Goal: Information Seeking & Learning: Understand process/instructions

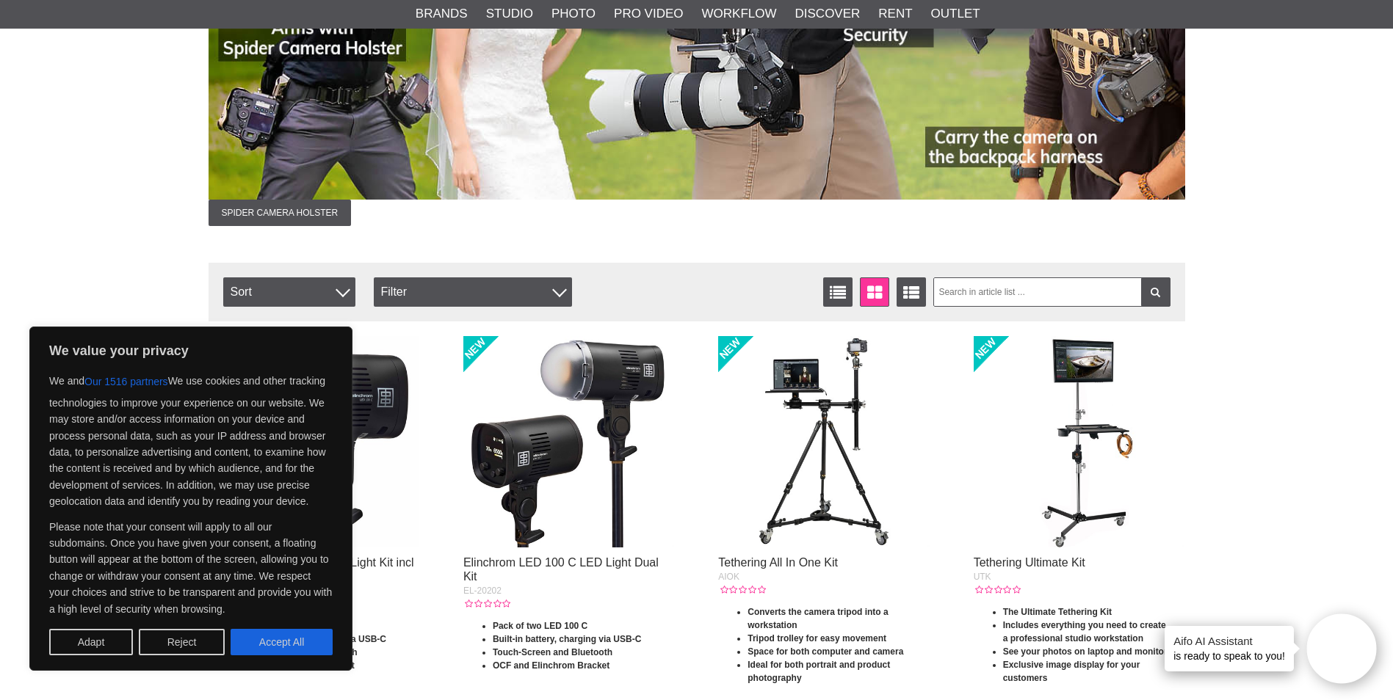
scroll to position [367, 0]
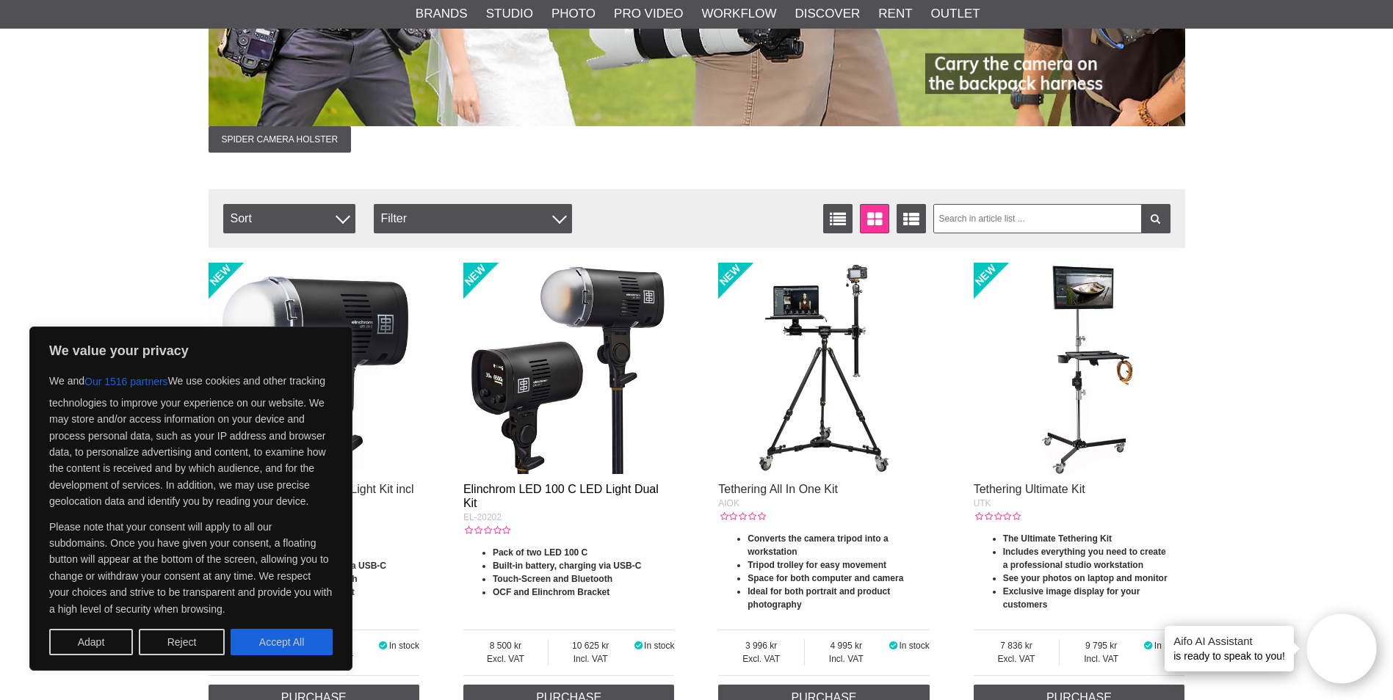
click at [518, 490] on link "Elinchrom LED 100 C LED Light Dual Kit" at bounding box center [560, 496] width 195 height 26
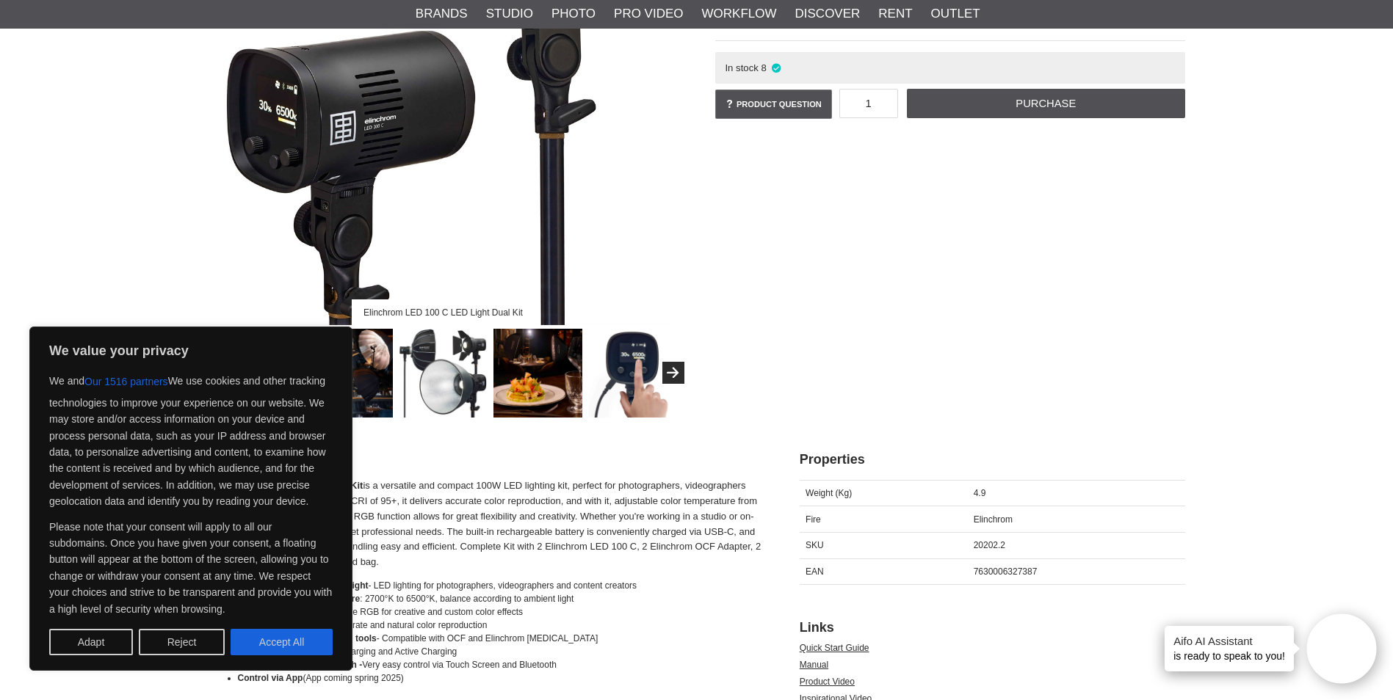
scroll to position [440, 0]
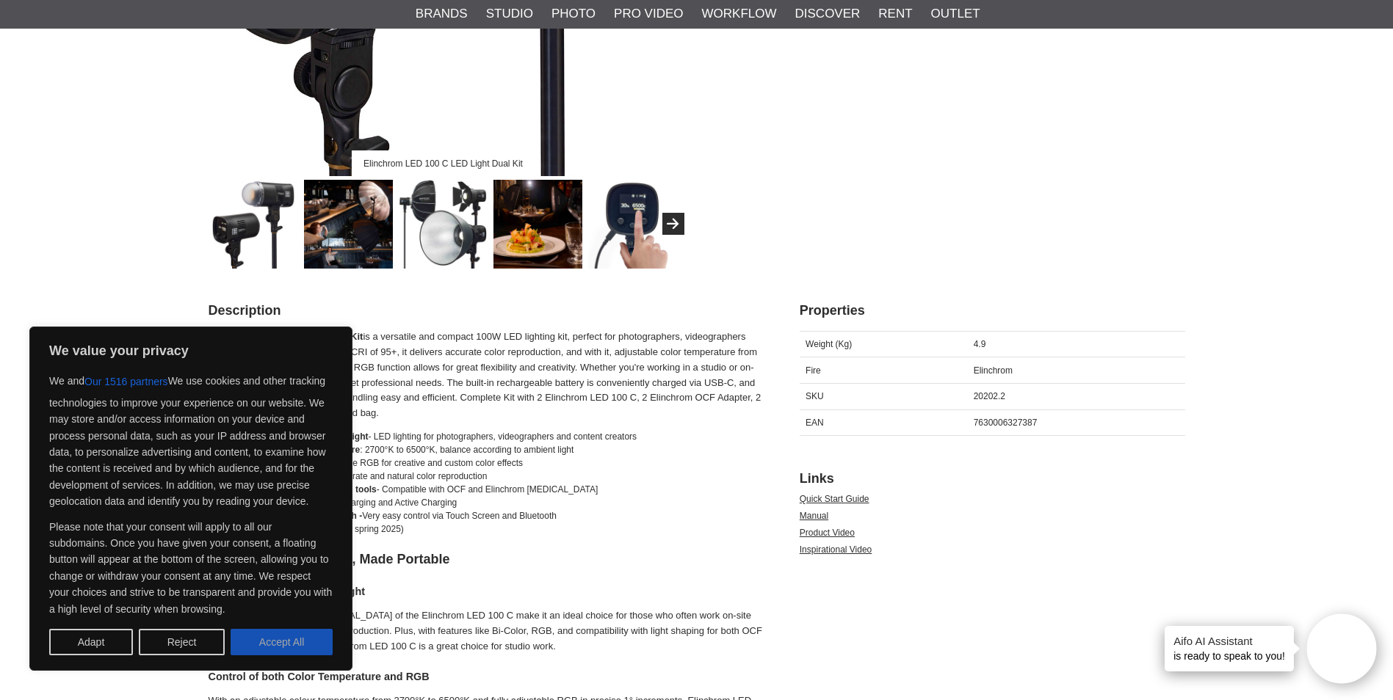
click at [276, 649] on button "Accept All" at bounding box center [282, 642] width 102 height 26
checkbox input "true"
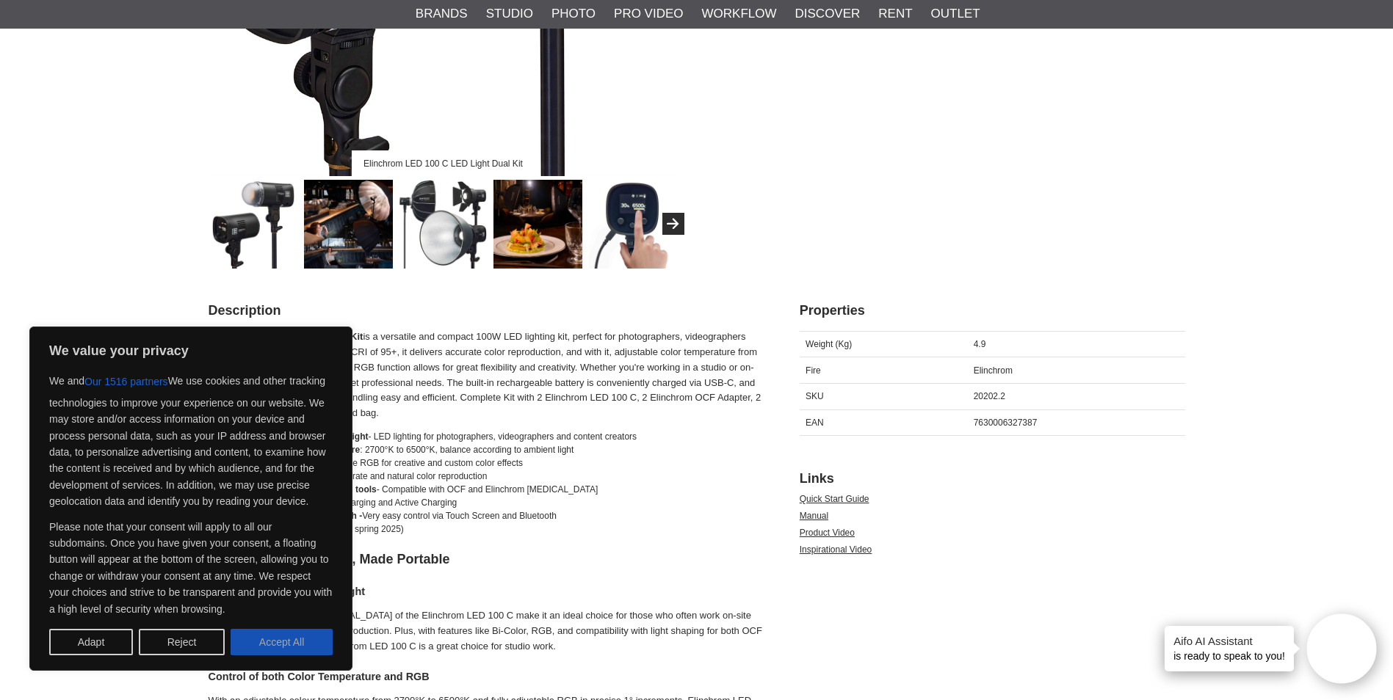
checkbox input "true"
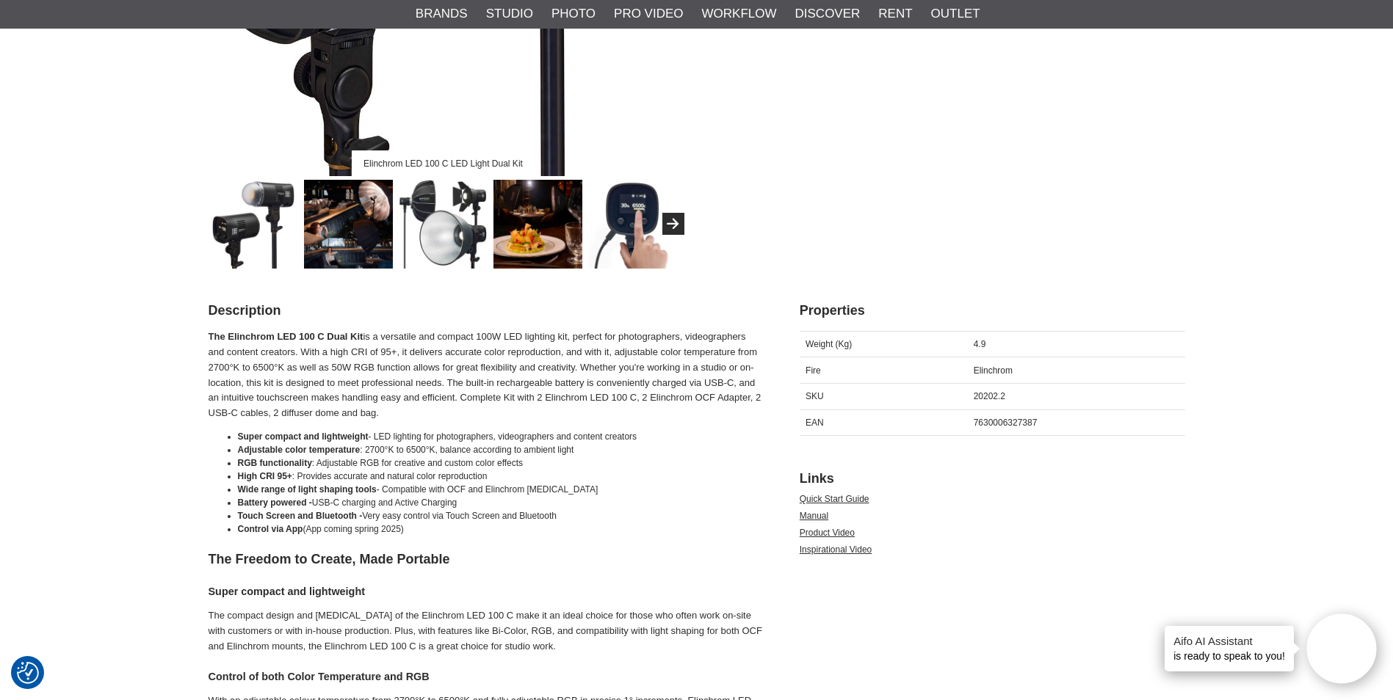
click at [1250, 640] on h4 "Aifo AI Assistant" at bounding box center [1229, 641] width 112 height 15
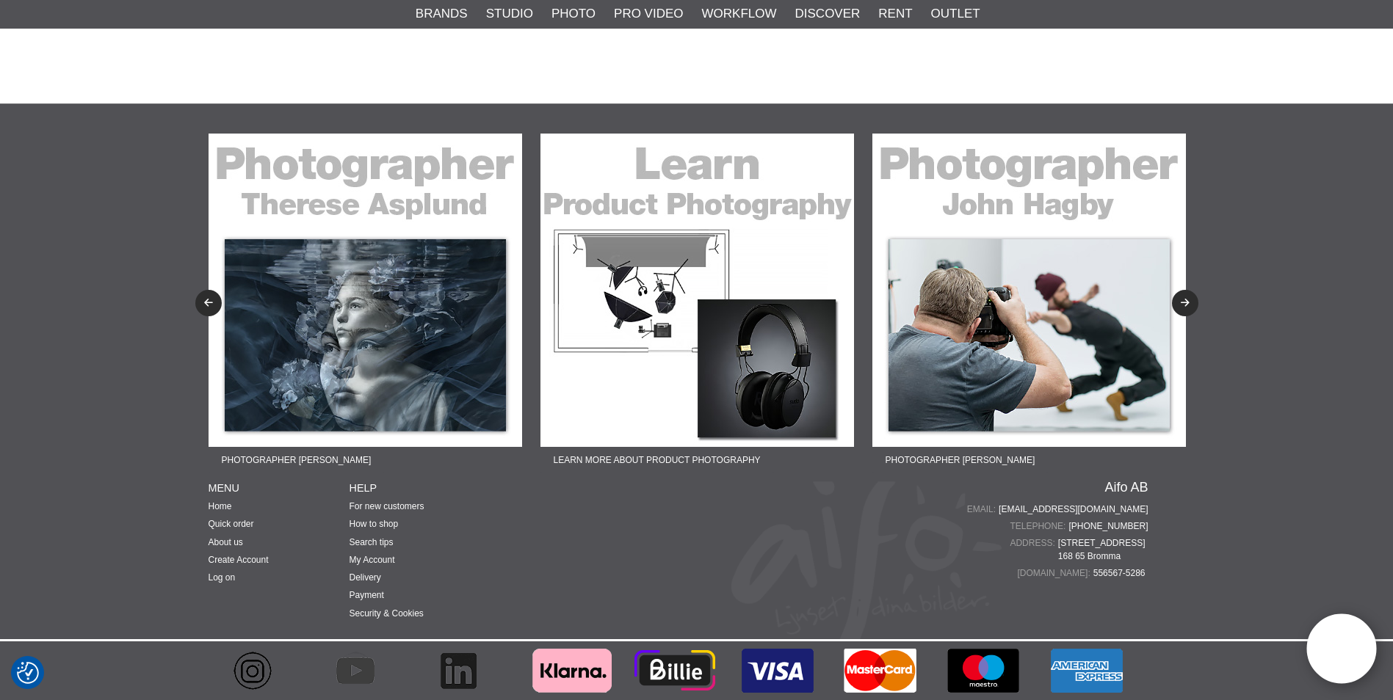
scroll to position [4151, 0]
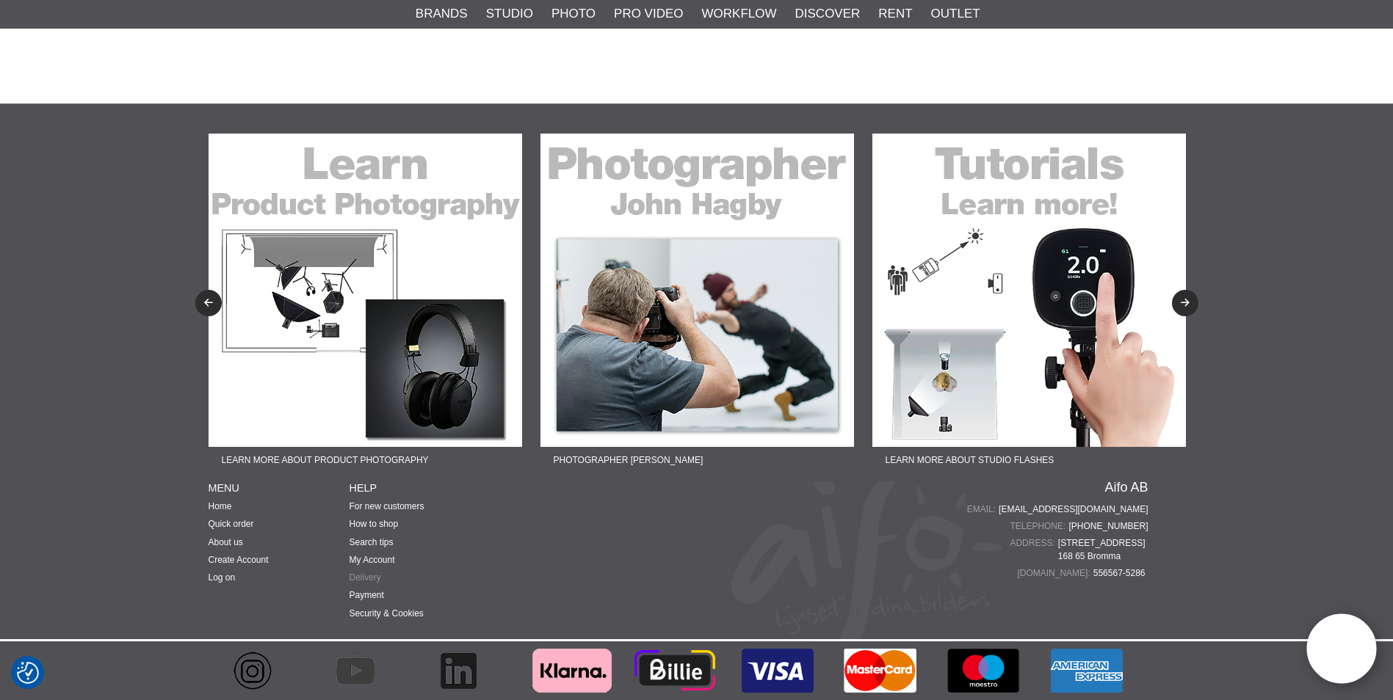
click at [364, 576] on link "Delivery" at bounding box center [365, 578] width 32 height 10
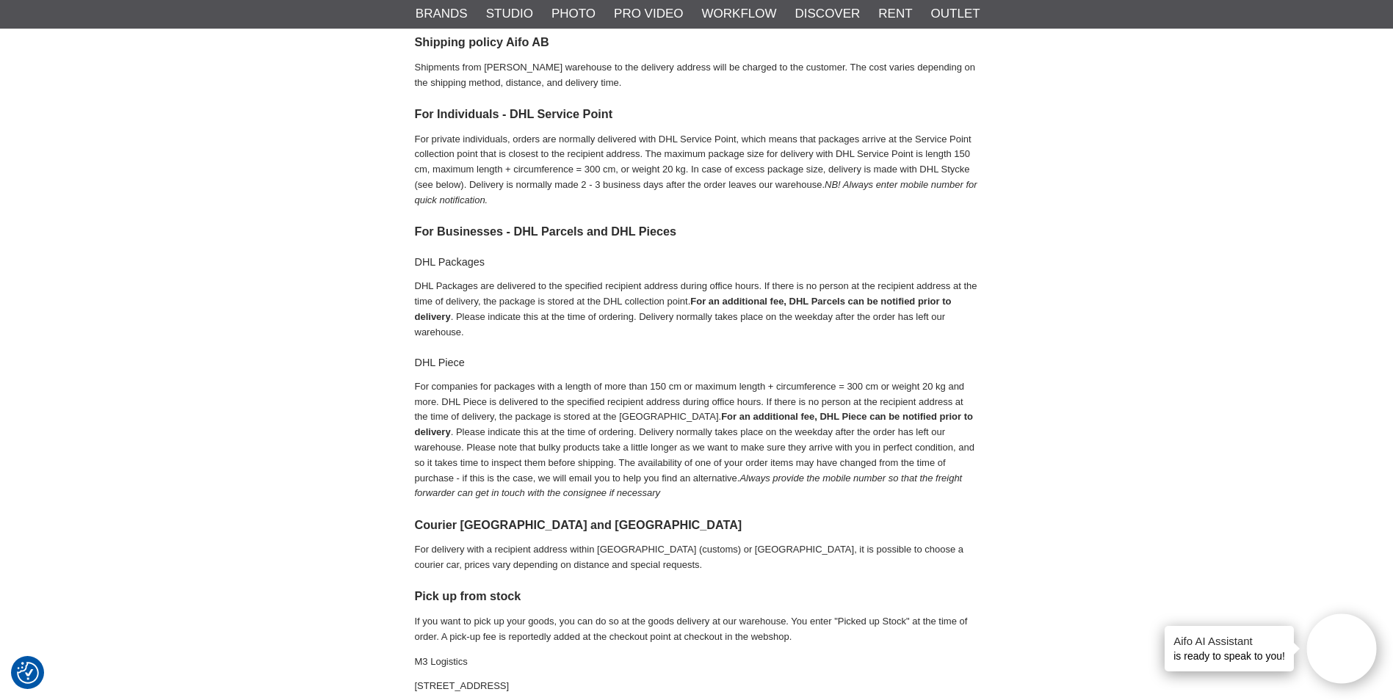
scroll to position [294, 0]
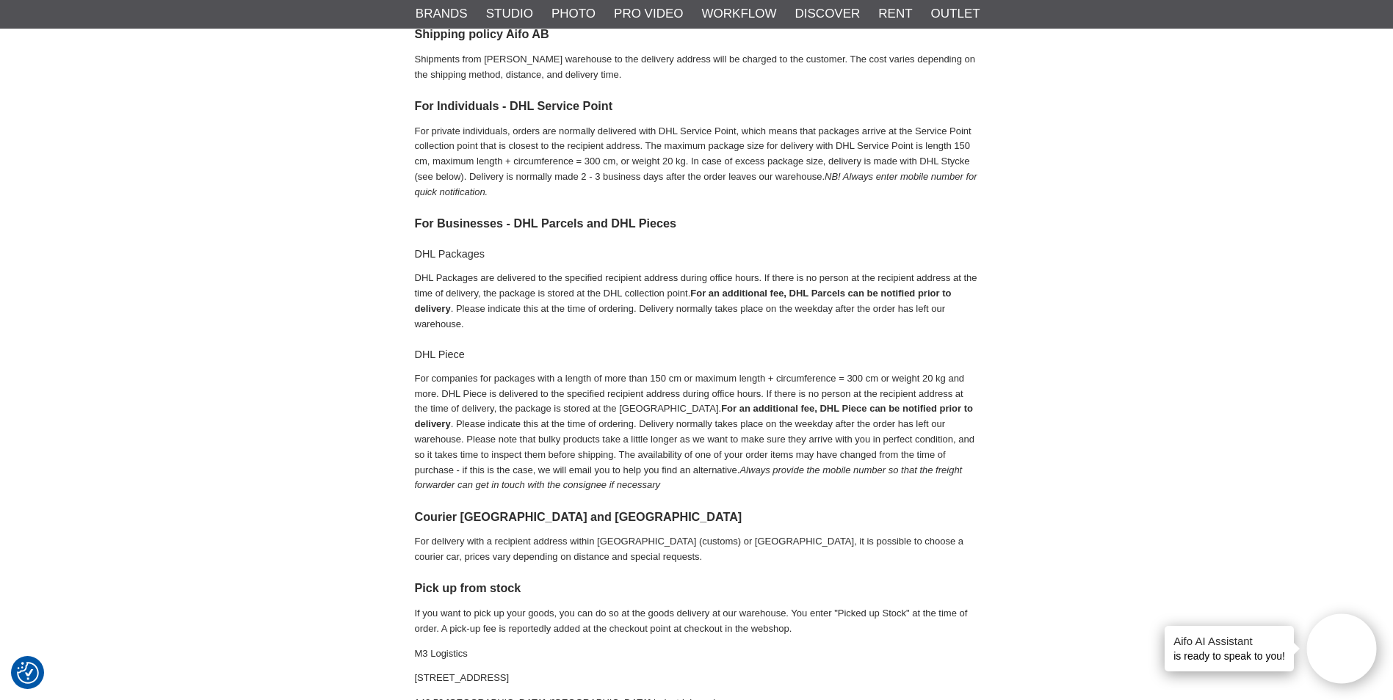
click at [1272, 661] on font "is ready to speak to you!" at bounding box center [1229, 656] width 112 height 12
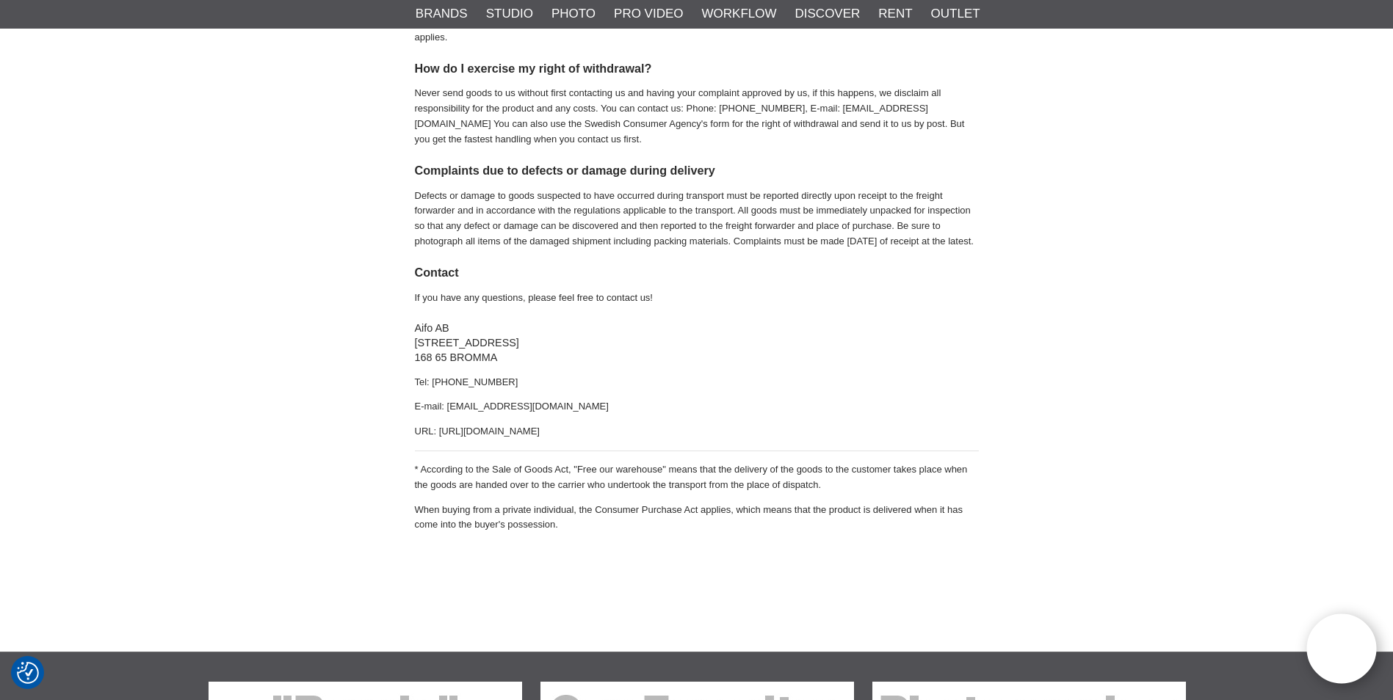
scroll to position [1542, 0]
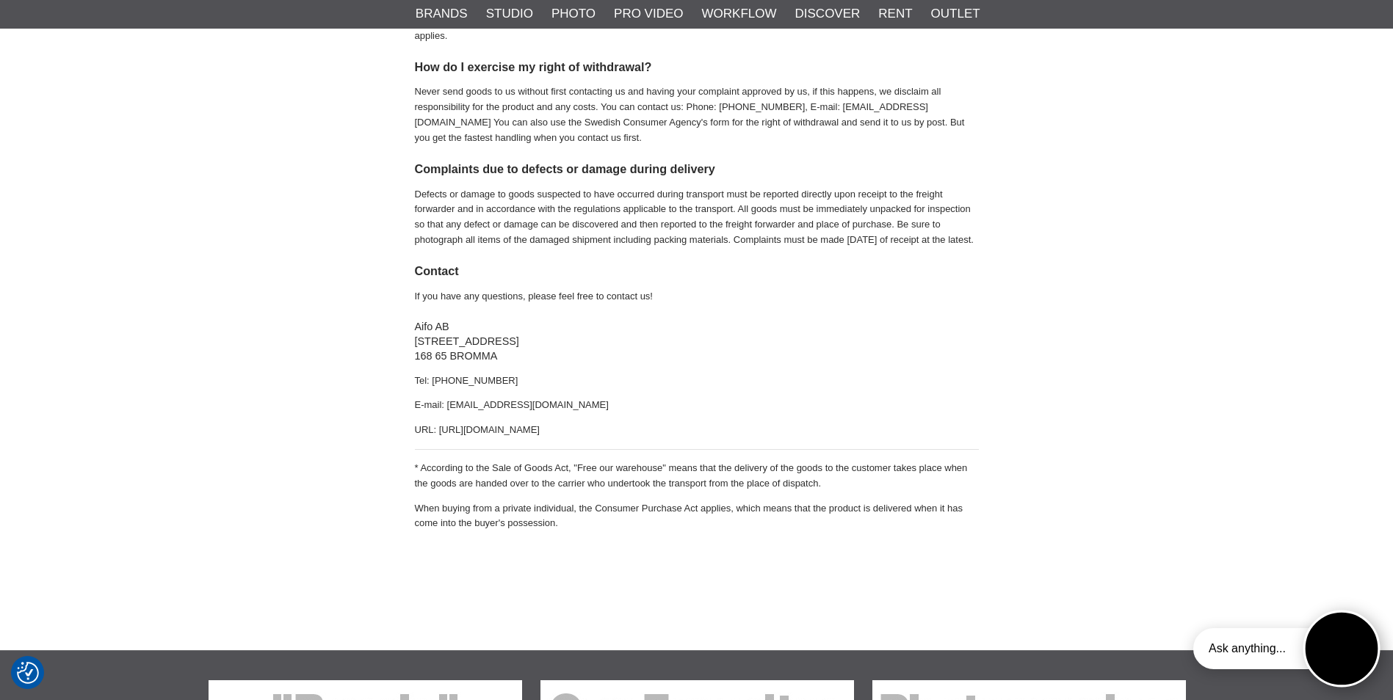
click at [1342, 651] on button "Open twise" at bounding box center [1341, 649] width 77 height 77
